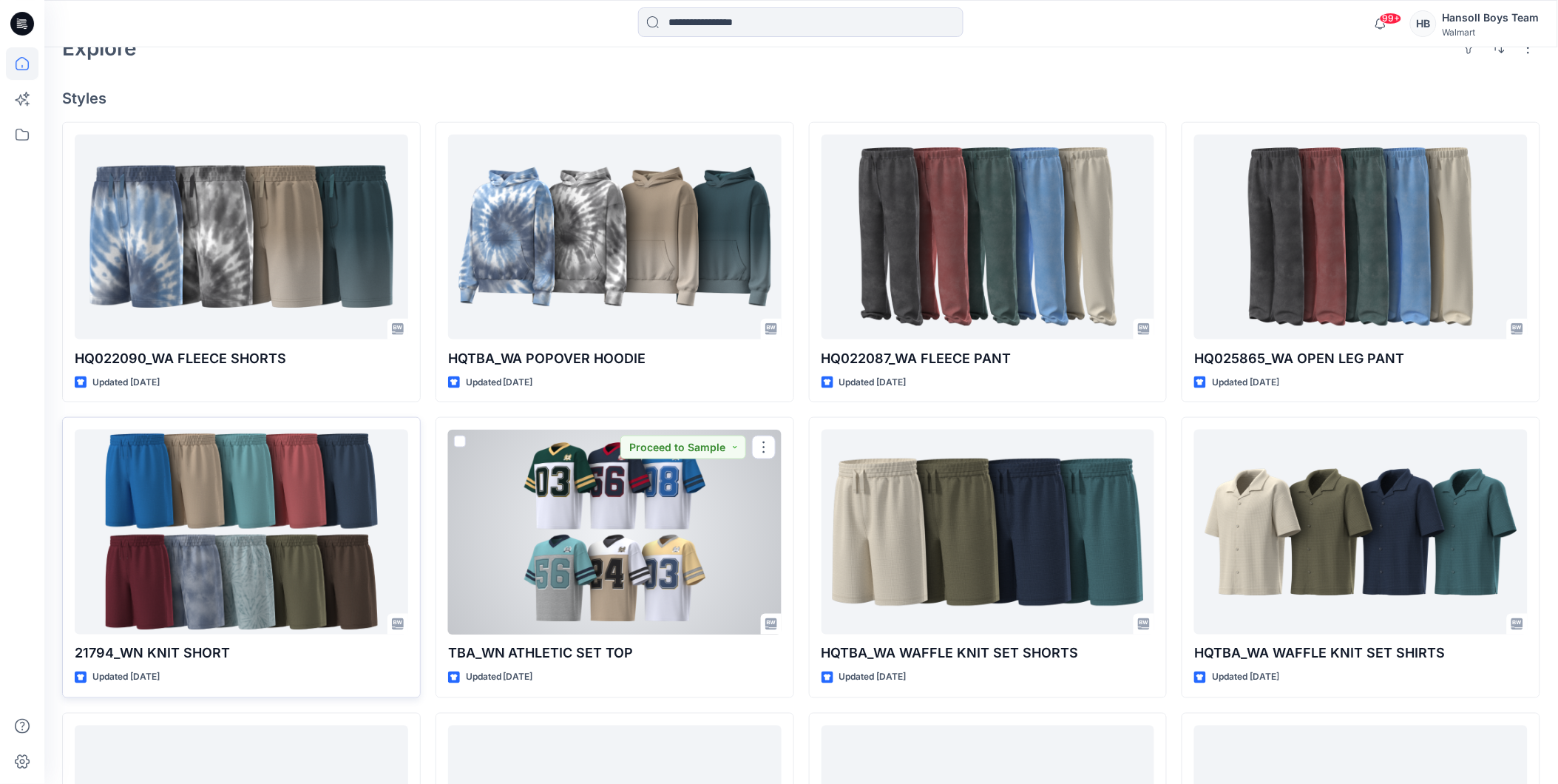
scroll to position [492, 0]
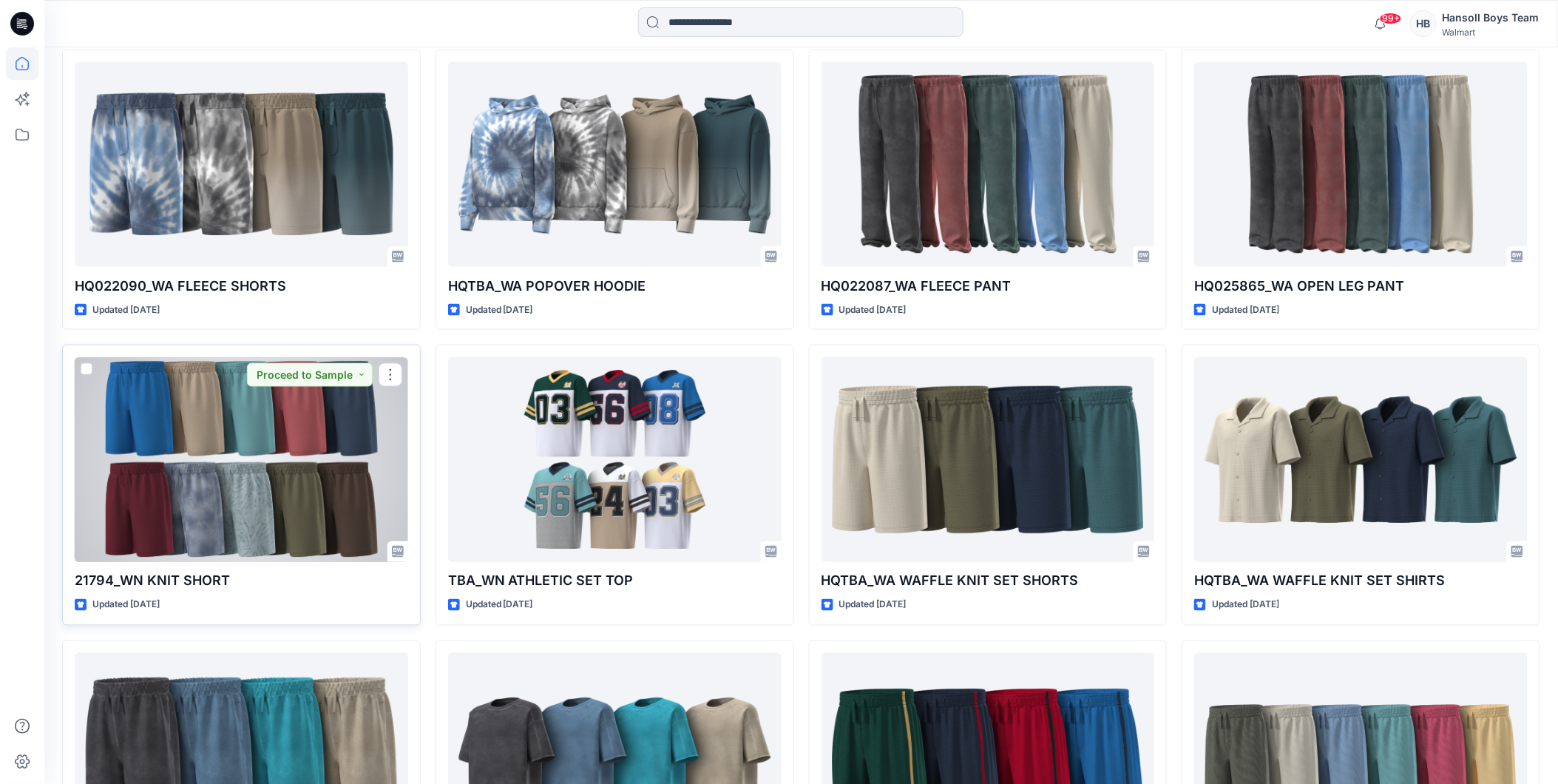
click at [285, 427] on div at bounding box center [241, 459] width 334 height 205
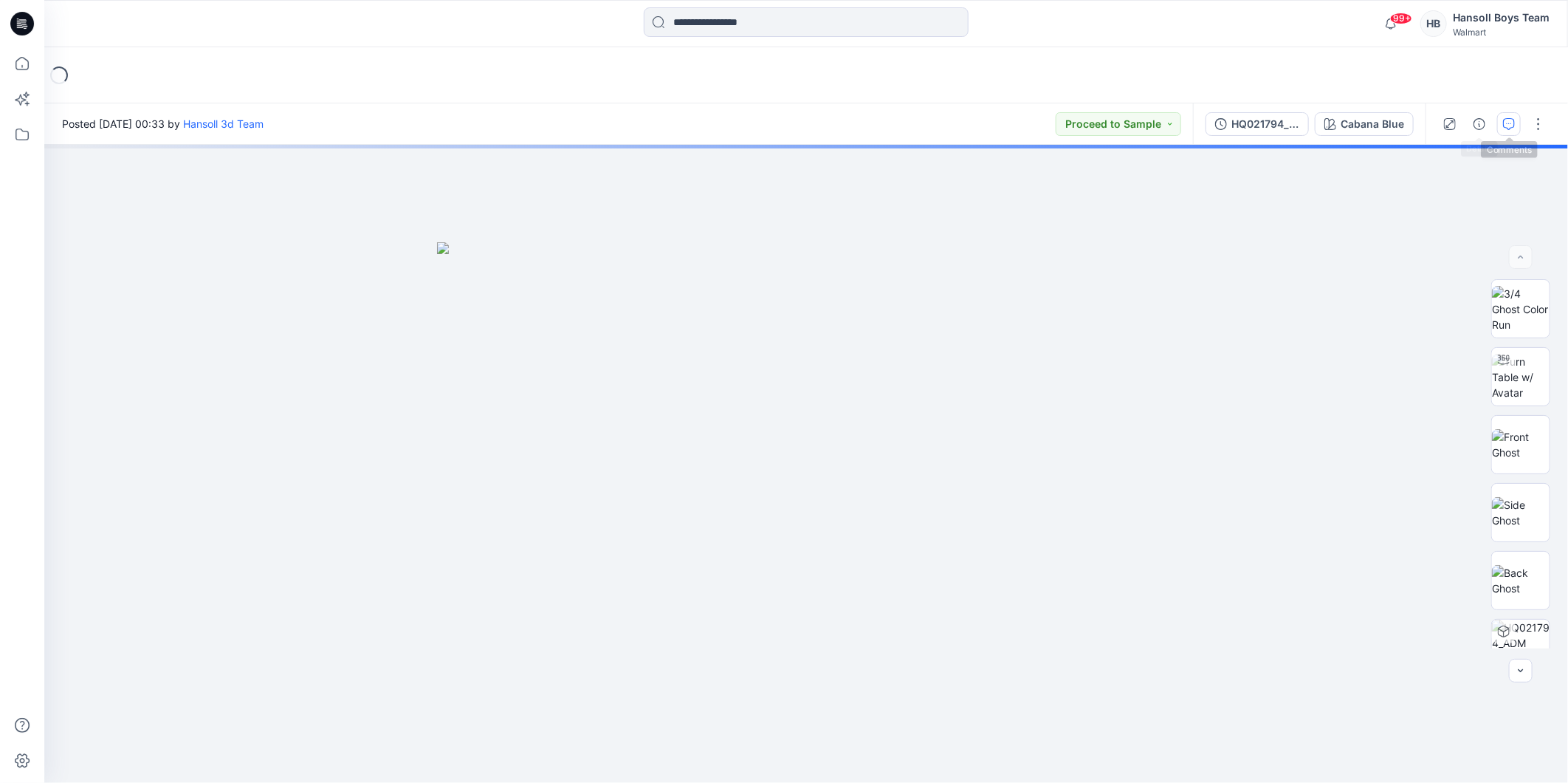
click at [1511, 121] on icon "button" at bounding box center [1509, 124] width 12 height 12
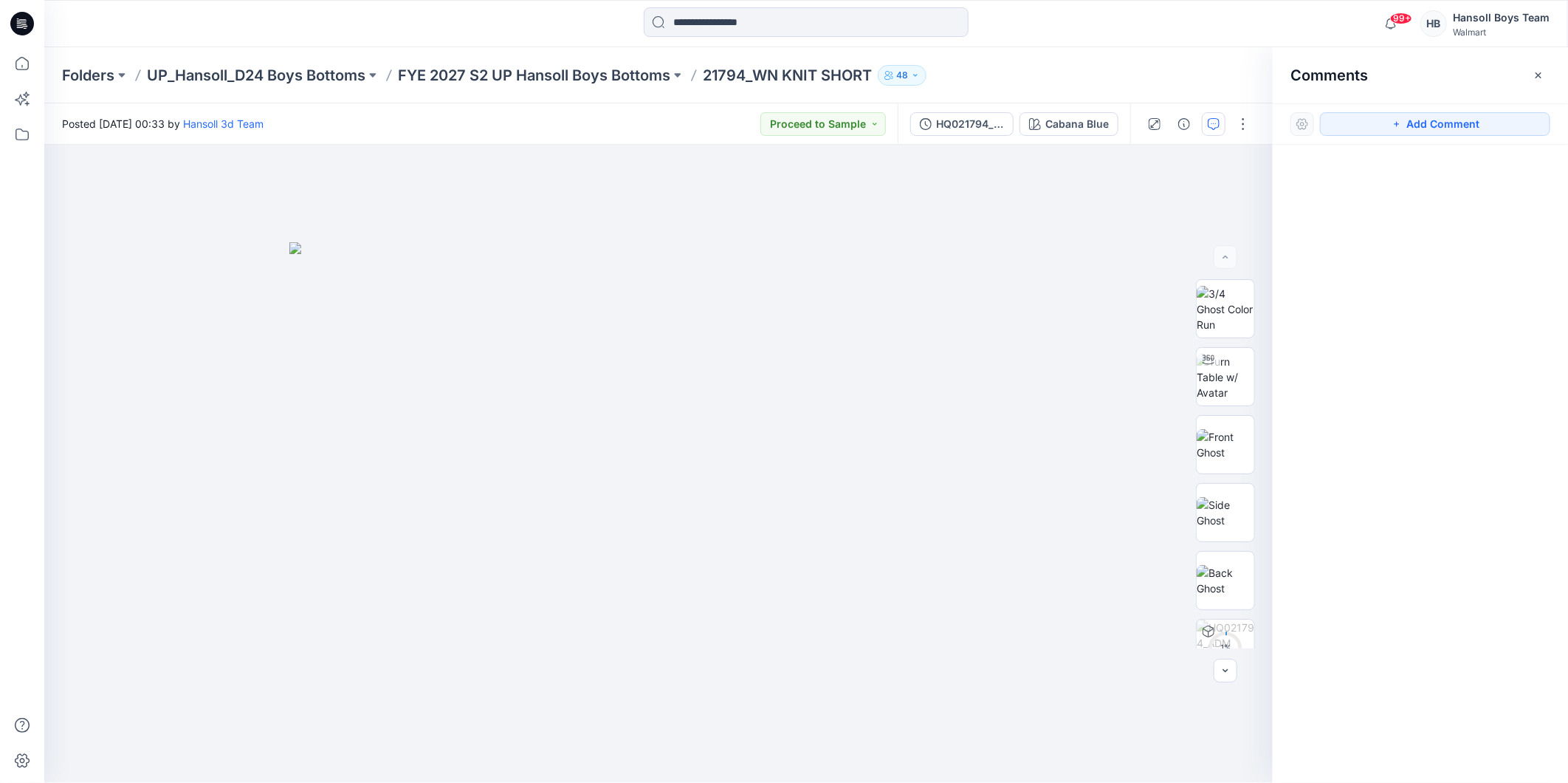
click at [1190, 82] on div "Folders UP_Hansoll_D24 Boys Bottoms FYE 2027 S2 UP Hansoll Boys Bottoms 21794_W…" at bounding box center [749, 75] width 1373 height 20
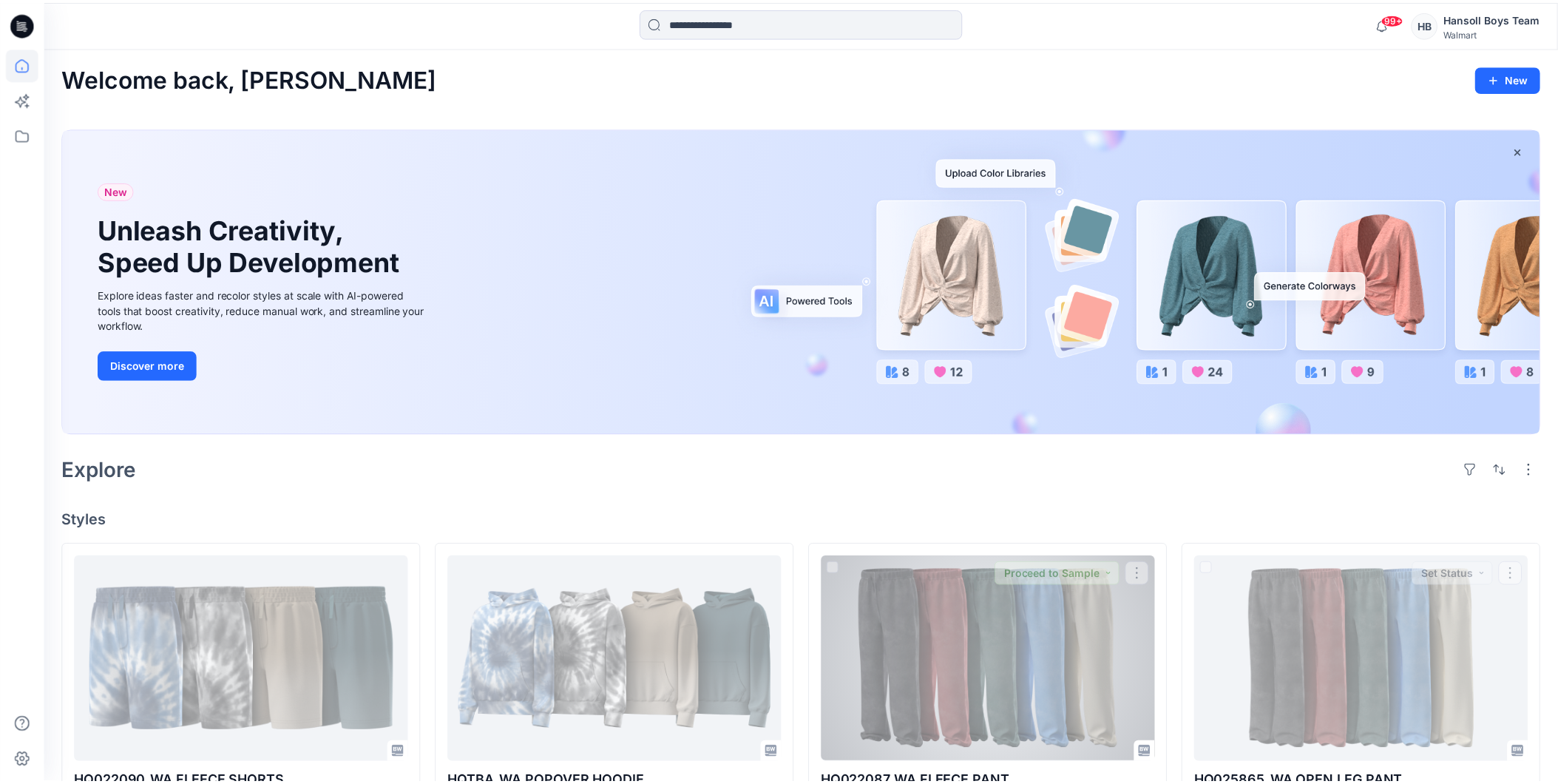
scroll to position [492, 0]
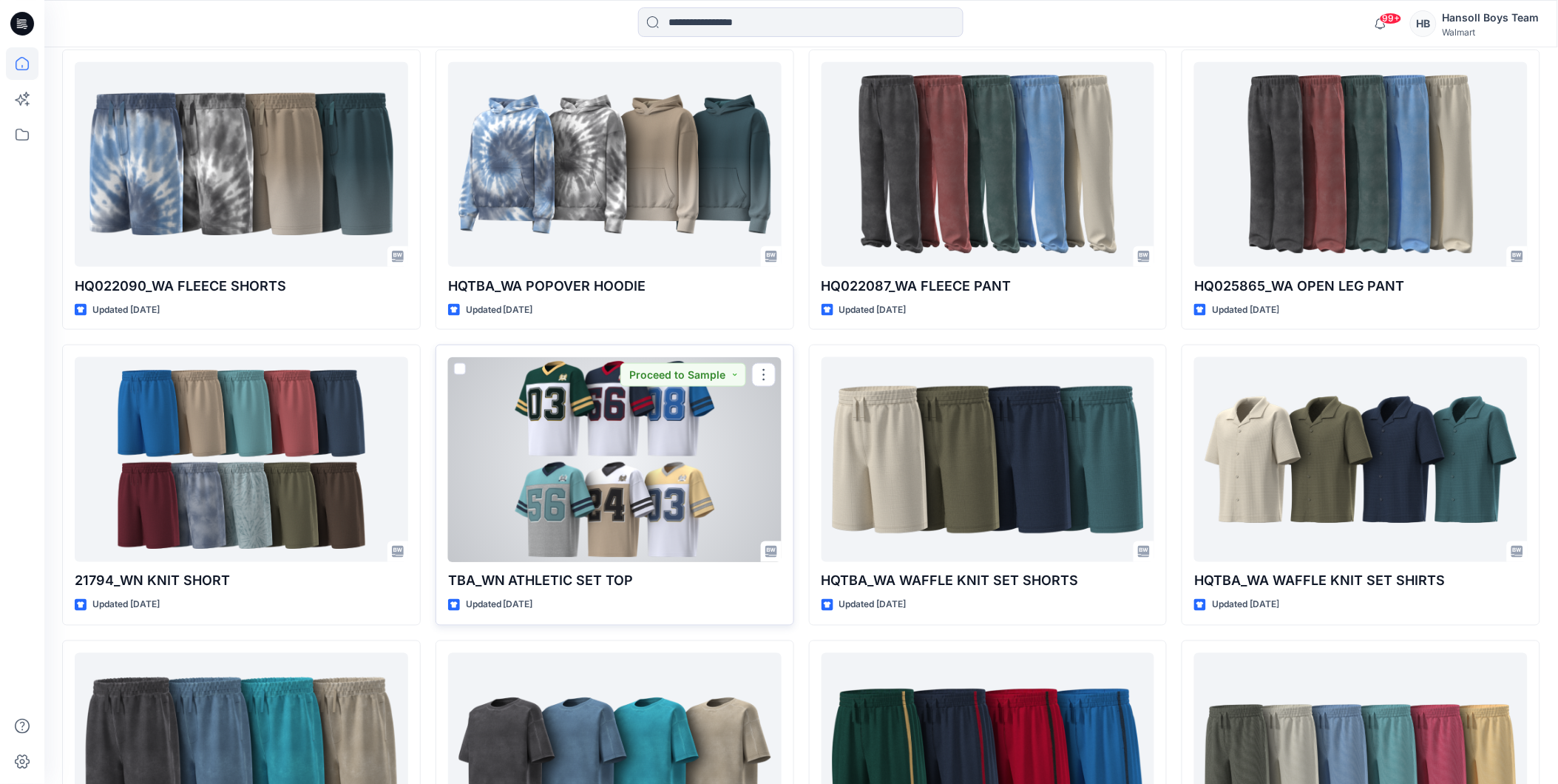
click at [638, 434] on div at bounding box center [615, 459] width 334 height 205
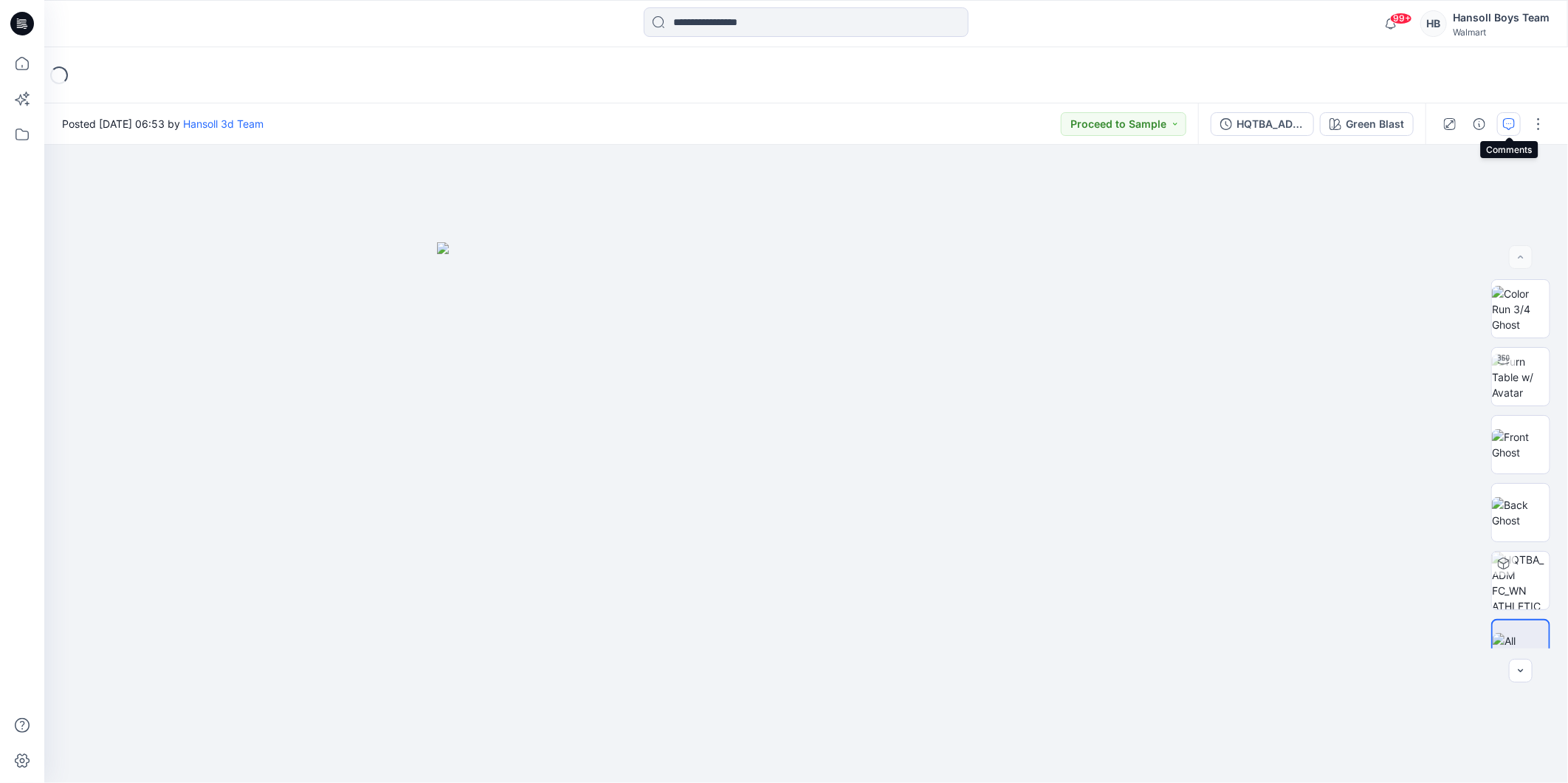
click at [1504, 122] on icon "button" at bounding box center [1509, 124] width 12 height 12
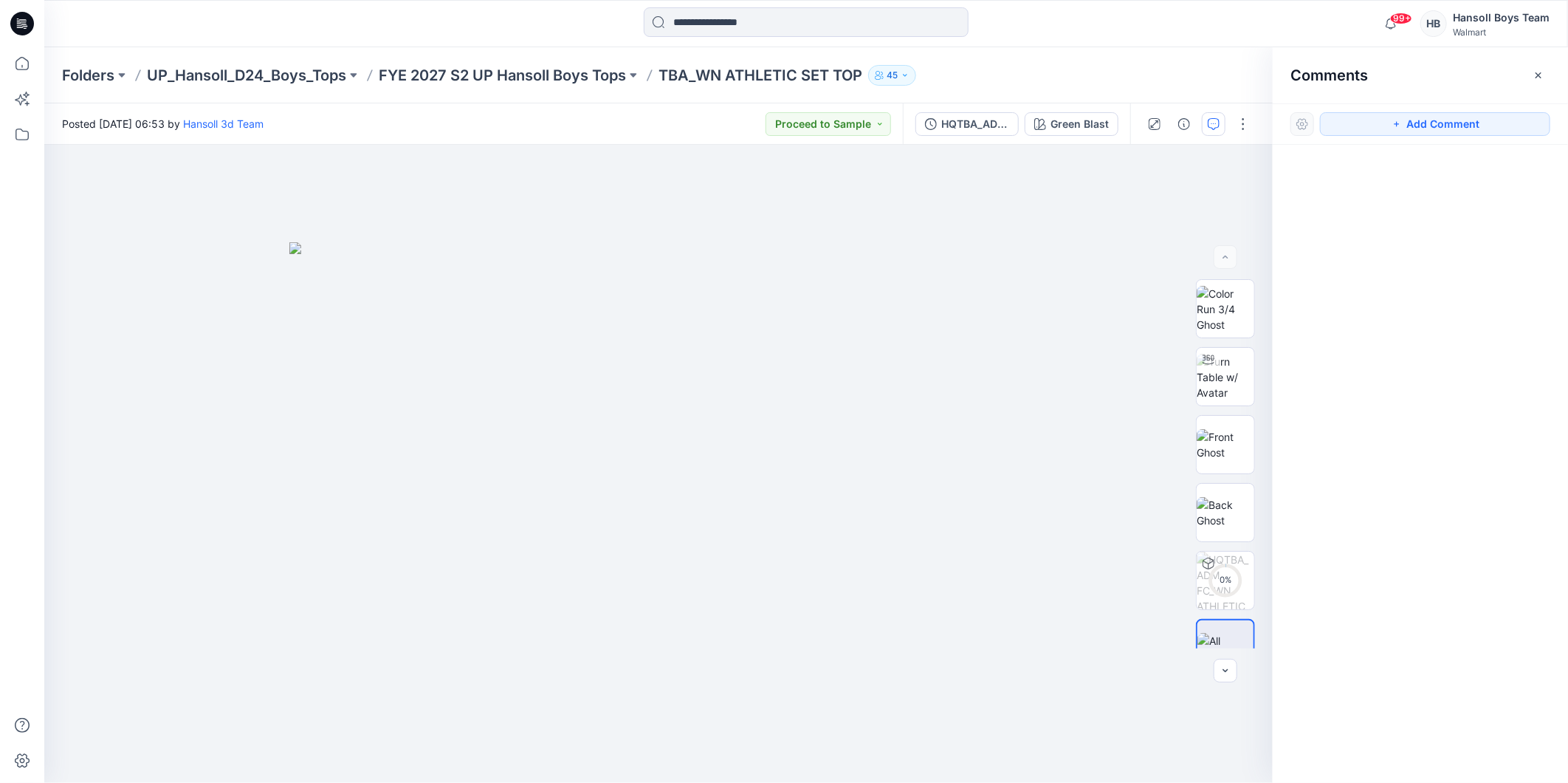
click at [1159, 87] on div "Folders UP_Hansoll_D24_Boys_Tops FYE 2027 S2 UP Hansoll Boys Tops TBA_WN ATHLET…" at bounding box center [806, 75] width 1524 height 56
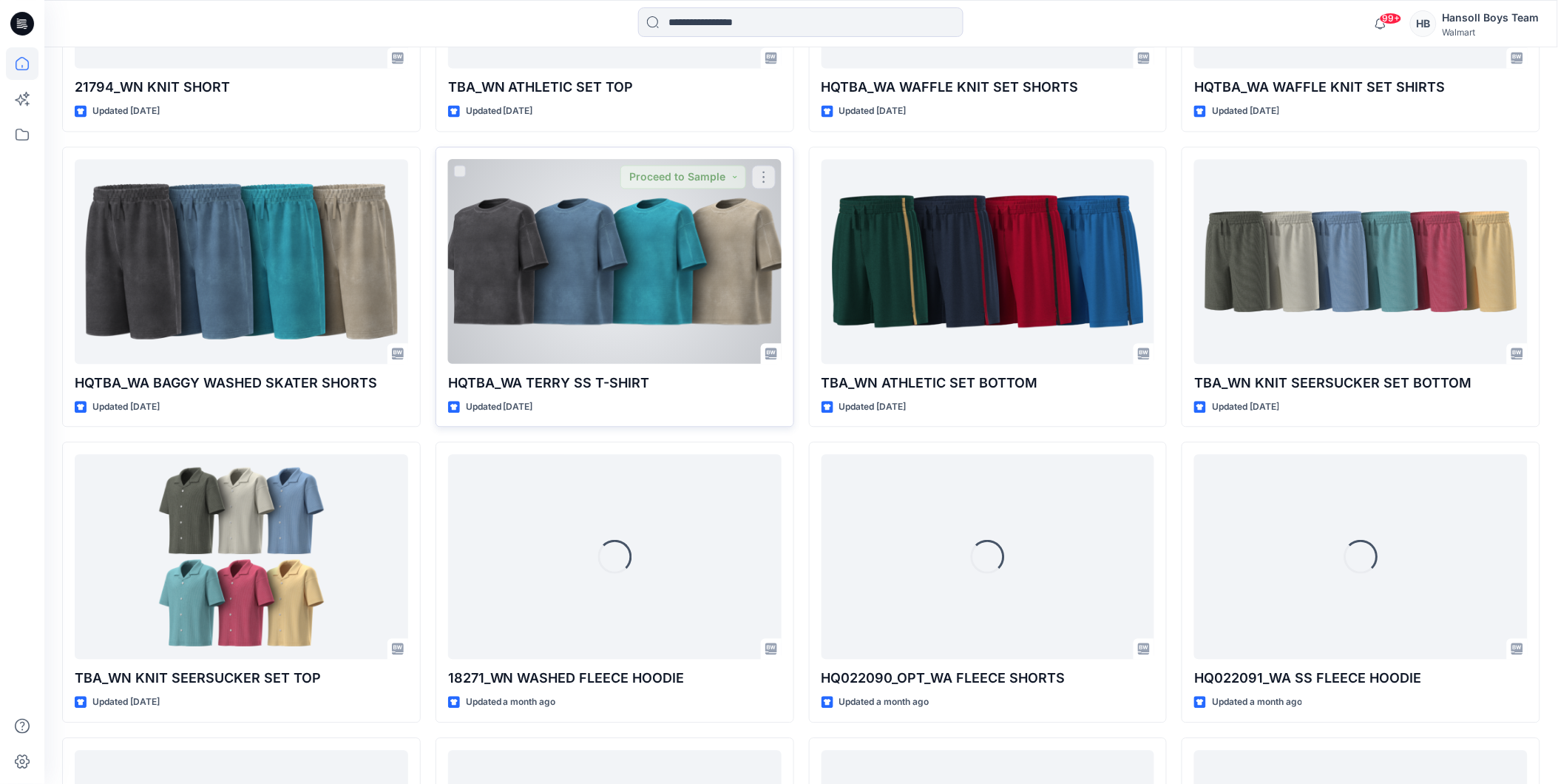
scroll to position [1112, 0]
